Goal: Task Accomplishment & Management: Manage account settings

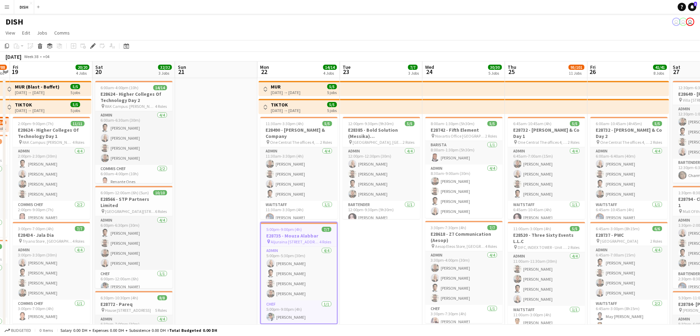
drag, startPoint x: 99, startPoint y: -40, endPoint x: 82, endPoint y: -40, distance: 17.3
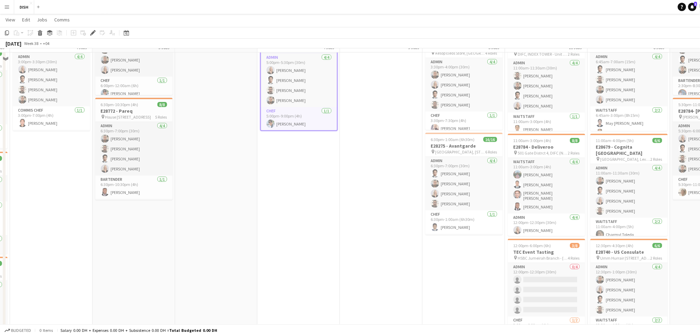
scroll to position [230, 0]
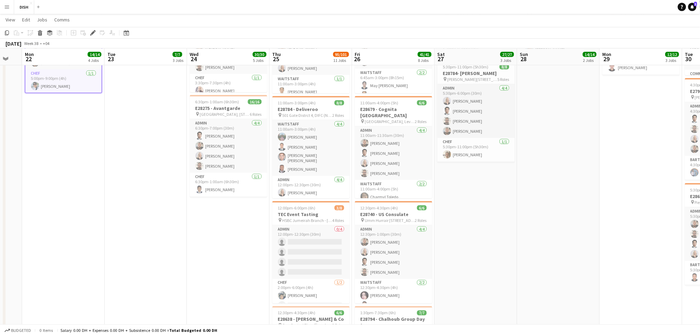
drag, startPoint x: 272, startPoint y: 255, endPoint x: 146, endPoint y: 248, distance: 126.9
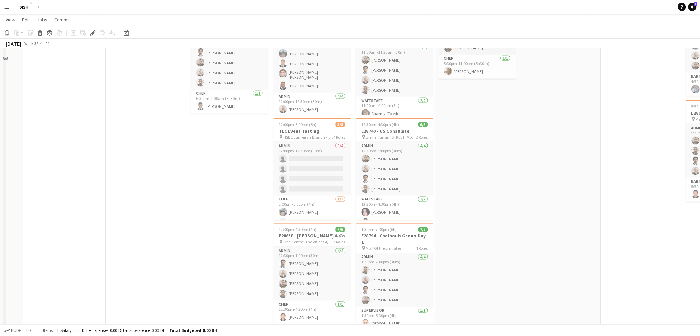
scroll to position [384, 0]
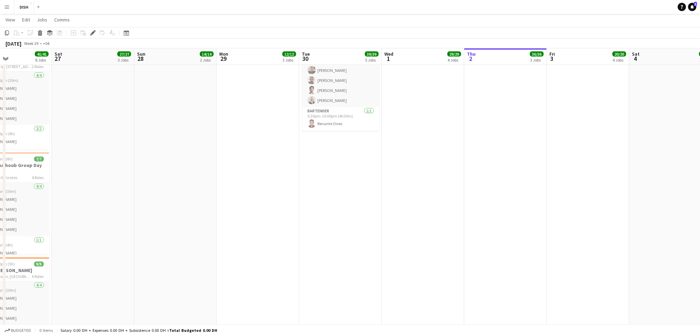
drag, startPoint x: 363, startPoint y: 254, endPoint x: 157, endPoint y: 251, distance: 205.9
click at [155, 255] on app-calendar-viewport "Tue 23 7/7 3 Jobs Wed 24 30/30 5 Jobs Thu 25 95/101 11 Jobs Fri 26 41/41 8 Jobs…" at bounding box center [350, 249] width 700 height 1213
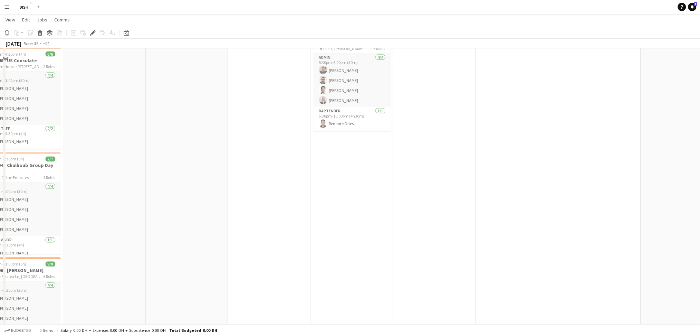
scroll to position [307, 0]
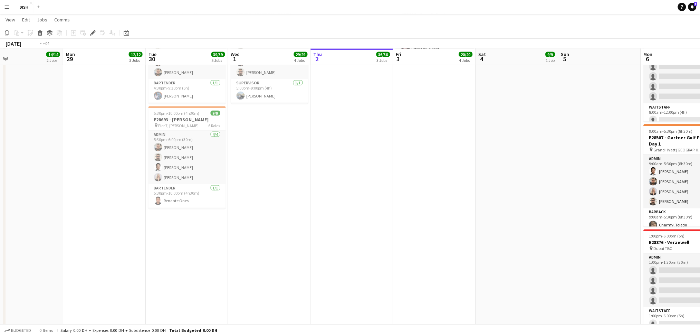
drag, startPoint x: 172, startPoint y: 238, endPoint x: 254, endPoint y: 240, distance: 82.2
click at [89, 244] on app-calendar-viewport "Thu 25 95/101 11 Jobs Fri 26 41/41 8 Jobs Sat 27 27/27 3 Jobs Sun 28 14/14 2 Jo…" at bounding box center [350, 326] width 700 height 1213
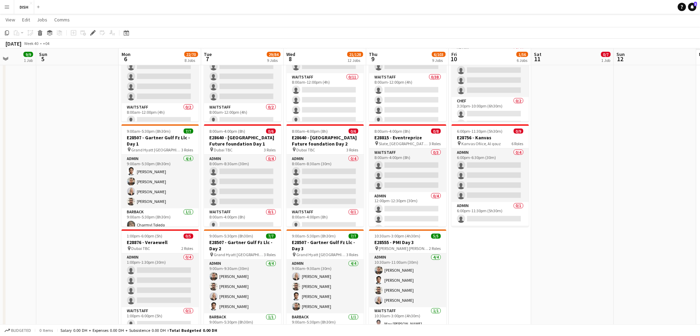
drag, startPoint x: 377, startPoint y: 240, endPoint x: 75, endPoint y: 234, distance: 303.0
click at [67, 242] on app-calendar-viewport "Wed 1 29/29 4 Jobs Thu 2 36/36 3 Jobs Fri 3 20/20 4 Jobs Sat 4 9/9 1 Job Sun 5 …" at bounding box center [350, 326] width 700 height 1213
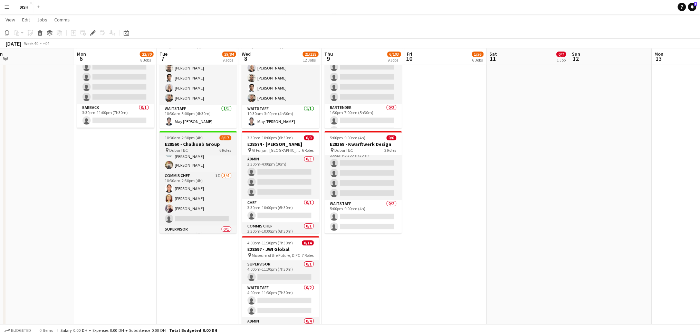
scroll to position [173, 0]
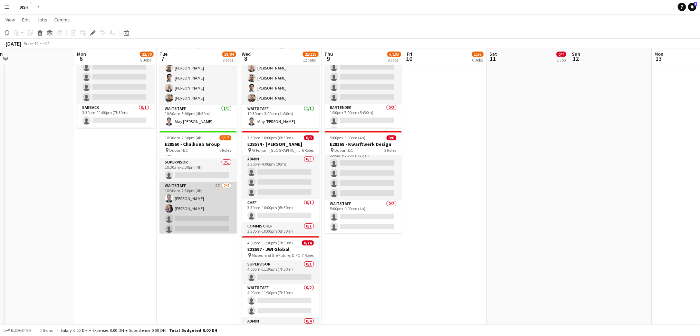
click at [209, 223] on app-card-role "Waitstaff 2I [DATE] 10:30am-2:30pm (4h) [PERSON_NAME] [PERSON_NAME] Cajelo sing…" at bounding box center [198, 209] width 77 height 54
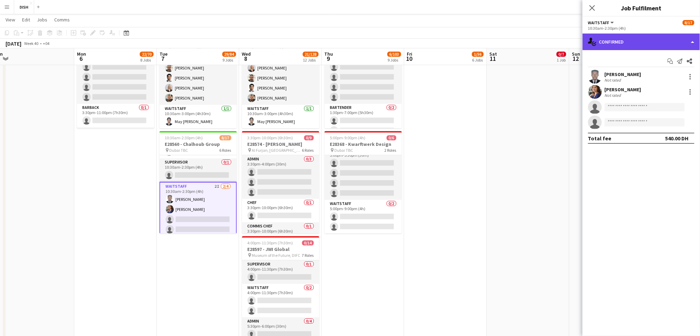
drag, startPoint x: 665, startPoint y: 45, endPoint x: 665, endPoint y: 50, distance: 4.8
click at [665, 45] on div "single-neutral-actions-check-2 Confirmed" at bounding box center [641, 41] width 117 height 17
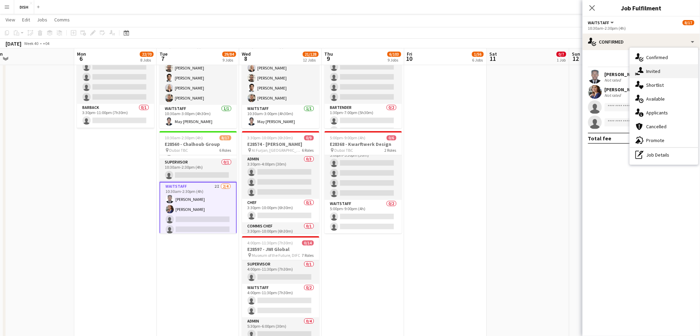
click at [663, 71] on div "single-neutral-actions-share-1 Invited" at bounding box center [664, 71] width 68 height 14
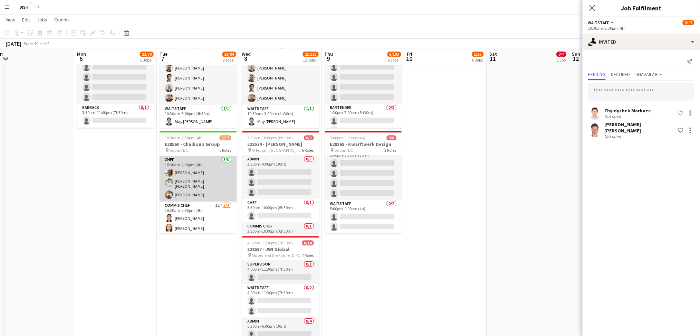
scroll to position [0, 0]
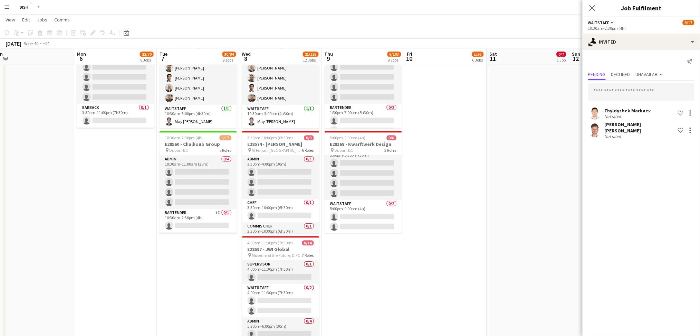
click at [331, 271] on app-calendar-viewport "Thu 2 36/36 3 Jobs Fri 3 20/20 4 Jobs Sat 4 9/9 1 Job Sun 5 Mon 6 22/70 8 Jobs …" at bounding box center [350, 19] width 700 height 1213
click at [588, 8] on app-icon "Close pop-in" at bounding box center [592, 8] width 8 height 8
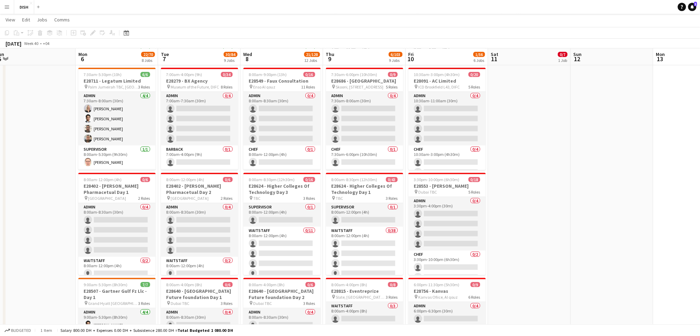
scroll to position [0, 0]
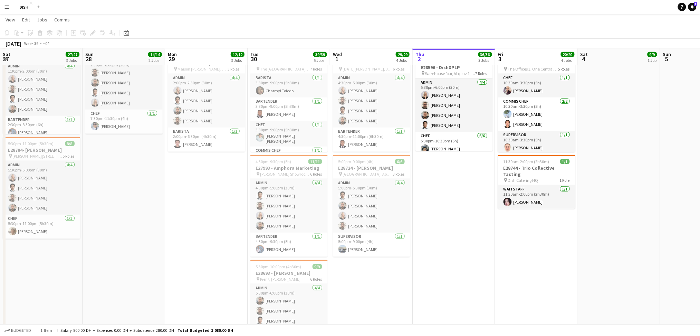
drag, startPoint x: 58, startPoint y: 236, endPoint x: 549, endPoint y: 228, distance: 491.9
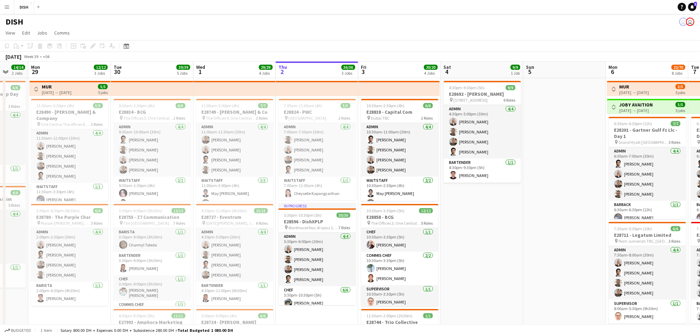
drag, startPoint x: 496, startPoint y: 255, endPoint x: 465, endPoint y: 250, distance: 32.1
